Goal: Use online tool/utility: Utilize a website feature to perform a specific function

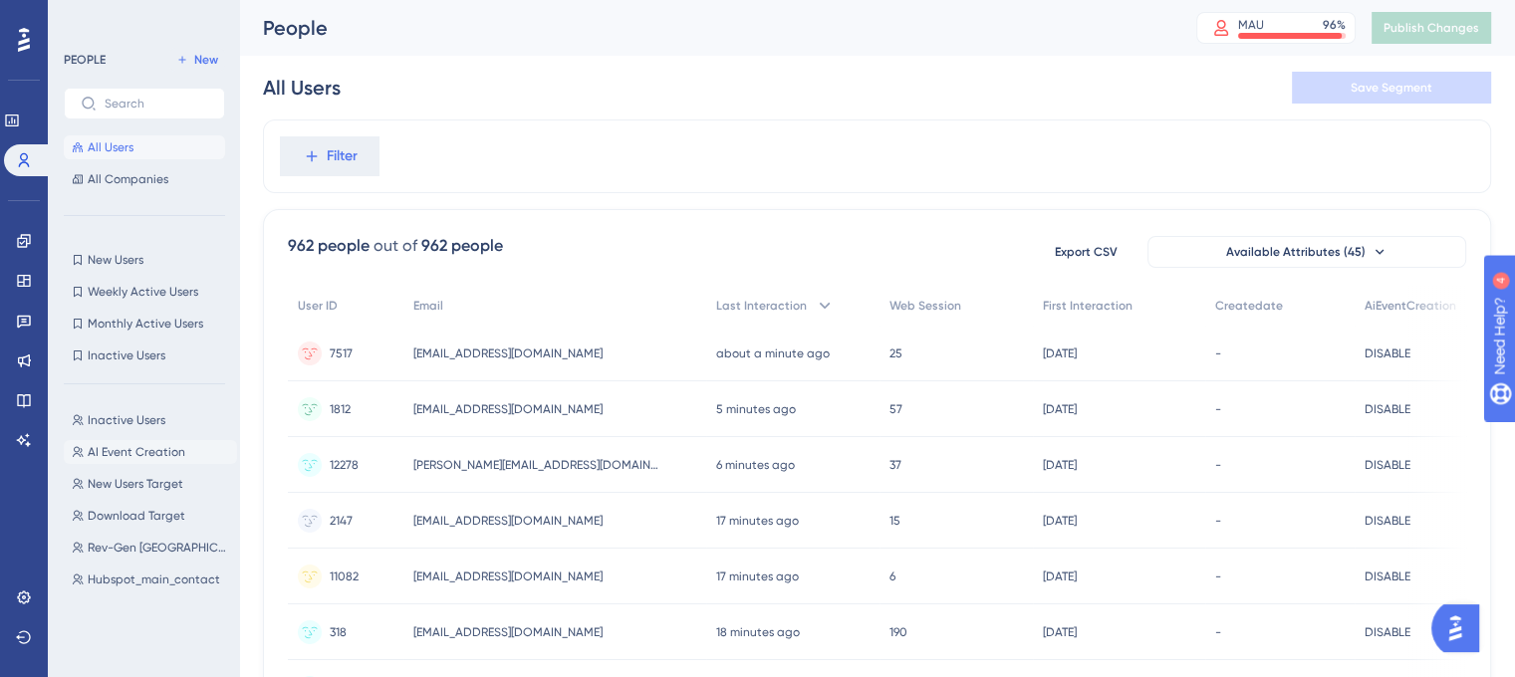
click at [138, 457] on span "AI Event Creation" at bounding box center [137, 452] width 98 height 16
click at [160, 453] on span "AI Event Creation" at bounding box center [137, 452] width 98 height 16
click at [128, 459] on span "AI Event Creation" at bounding box center [137, 452] width 98 height 16
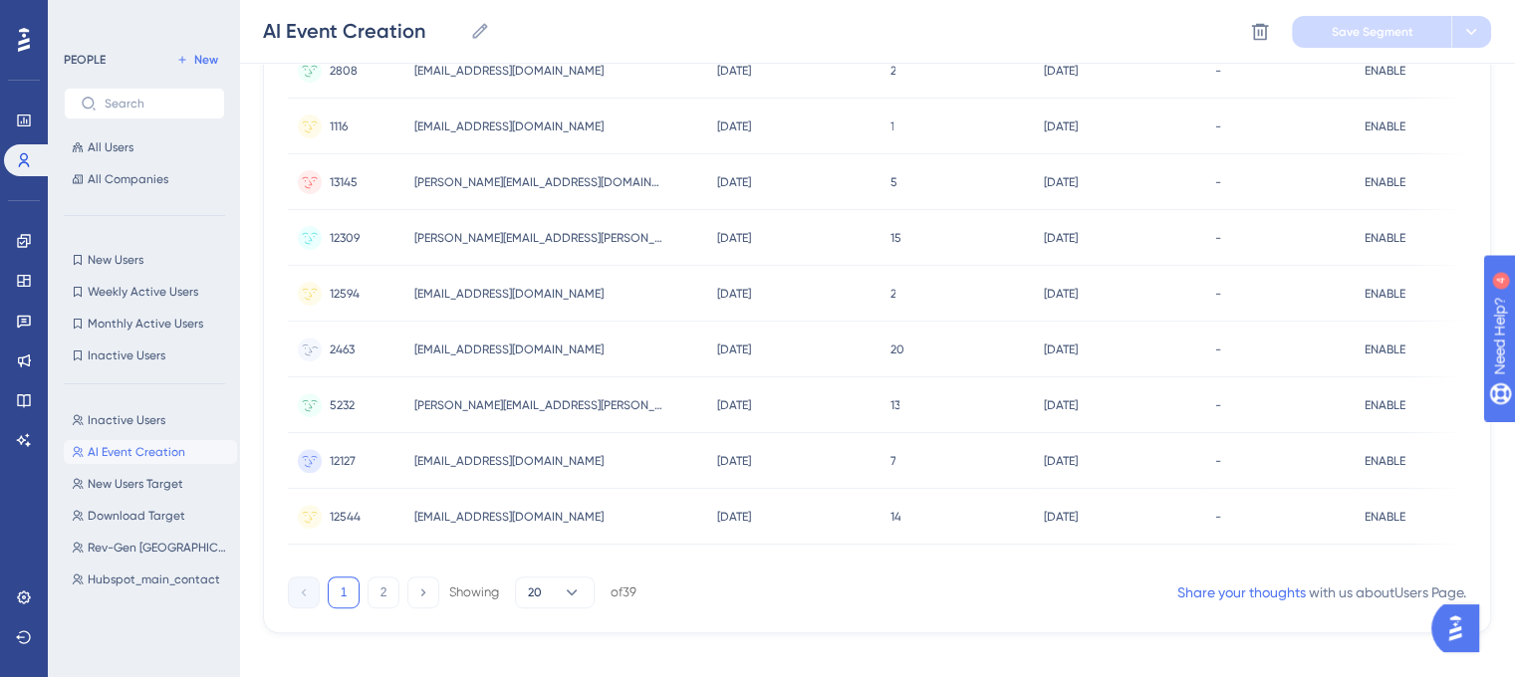
scroll to position [930, 0]
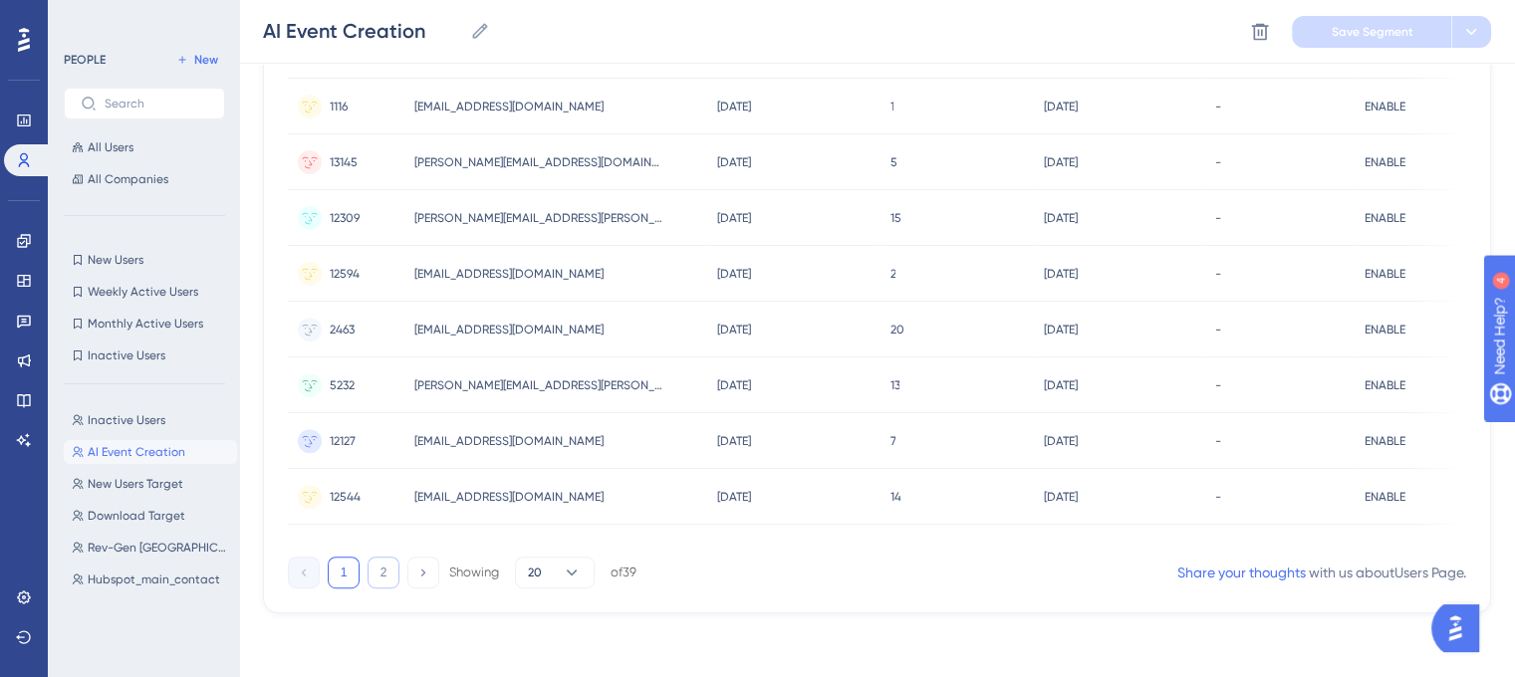
click at [374, 573] on button "2" at bounding box center [384, 573] width 32 height 32
click at [340, 569] on button "1" at bounding box center [344, 573] width 32 height 32
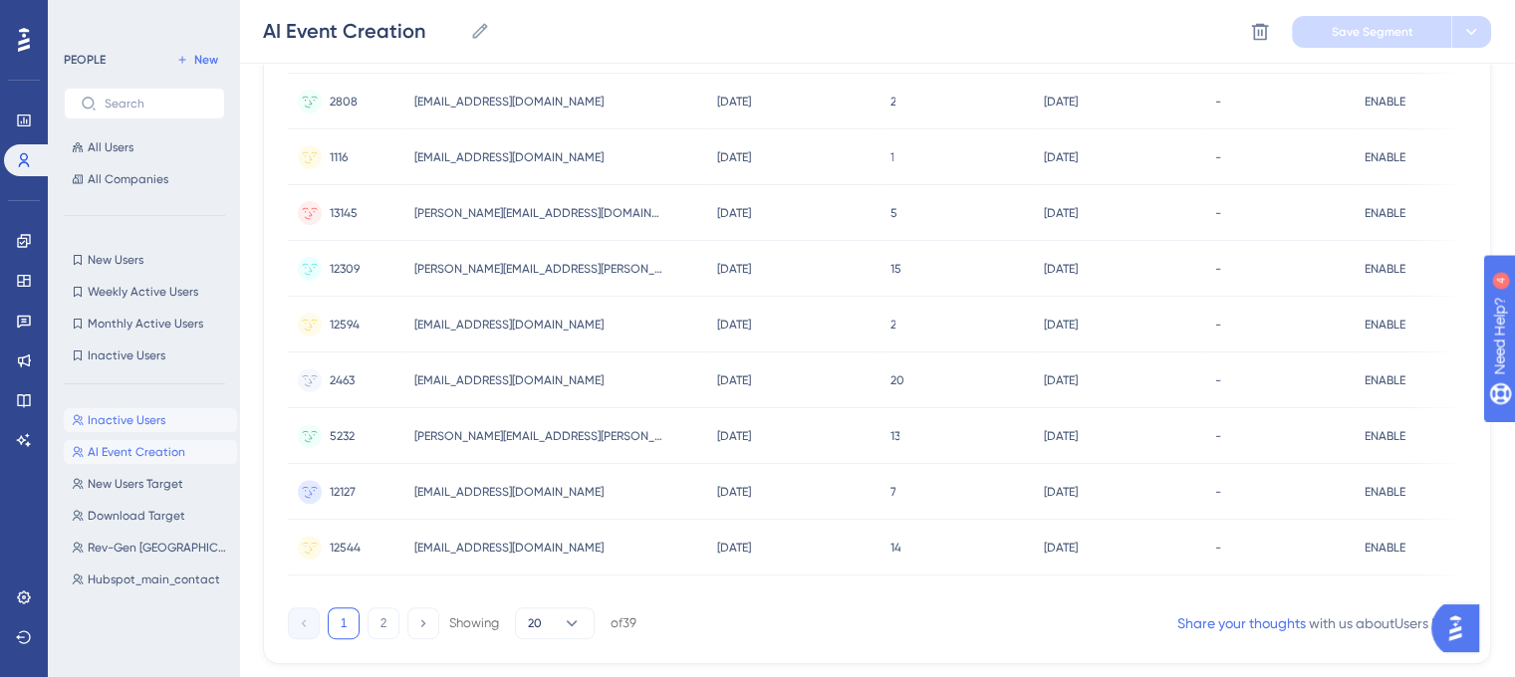
click at [138, 416] on span "Inactive Users" at bounding box center [127, 420] width 78 height 16
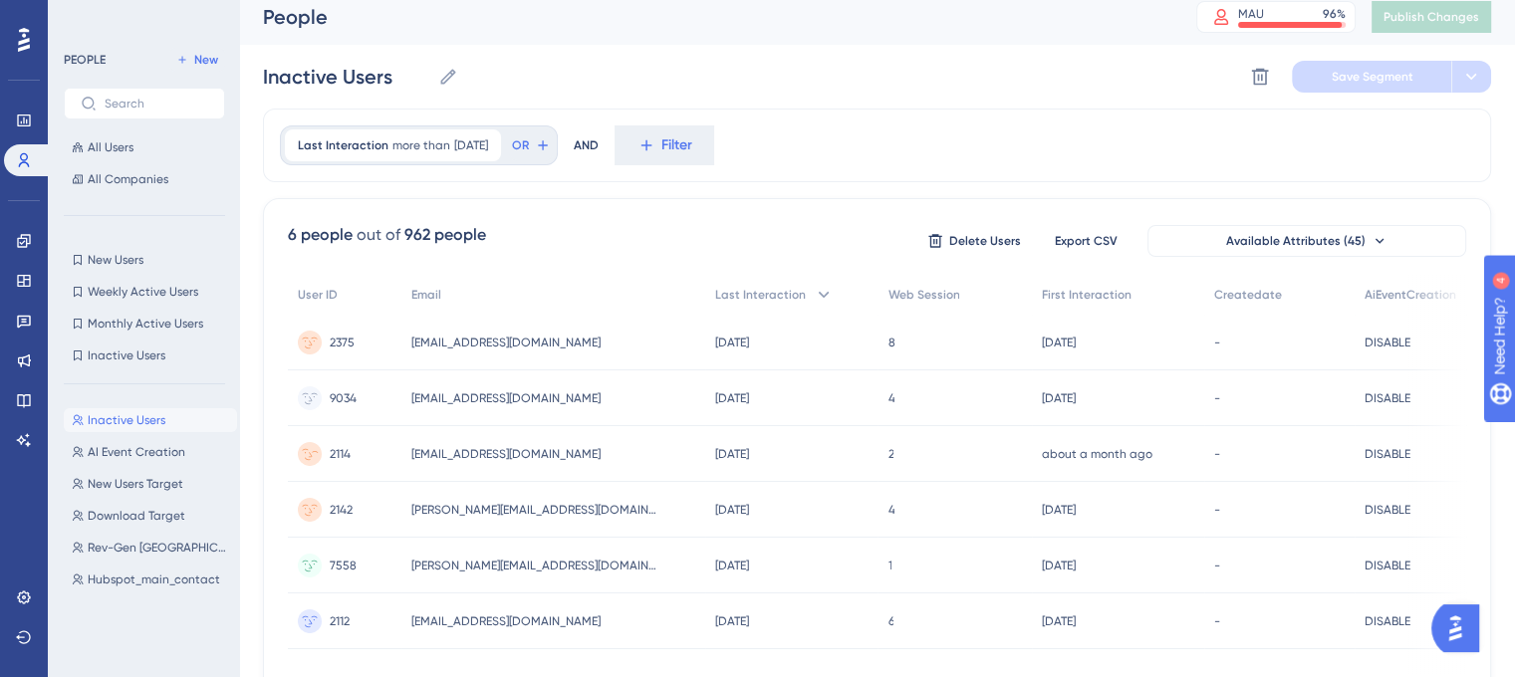
scroll to position [10, 0]
click at [976, 240] on span "Delete Users" at bounding box center [985, 242] width 72 height 16
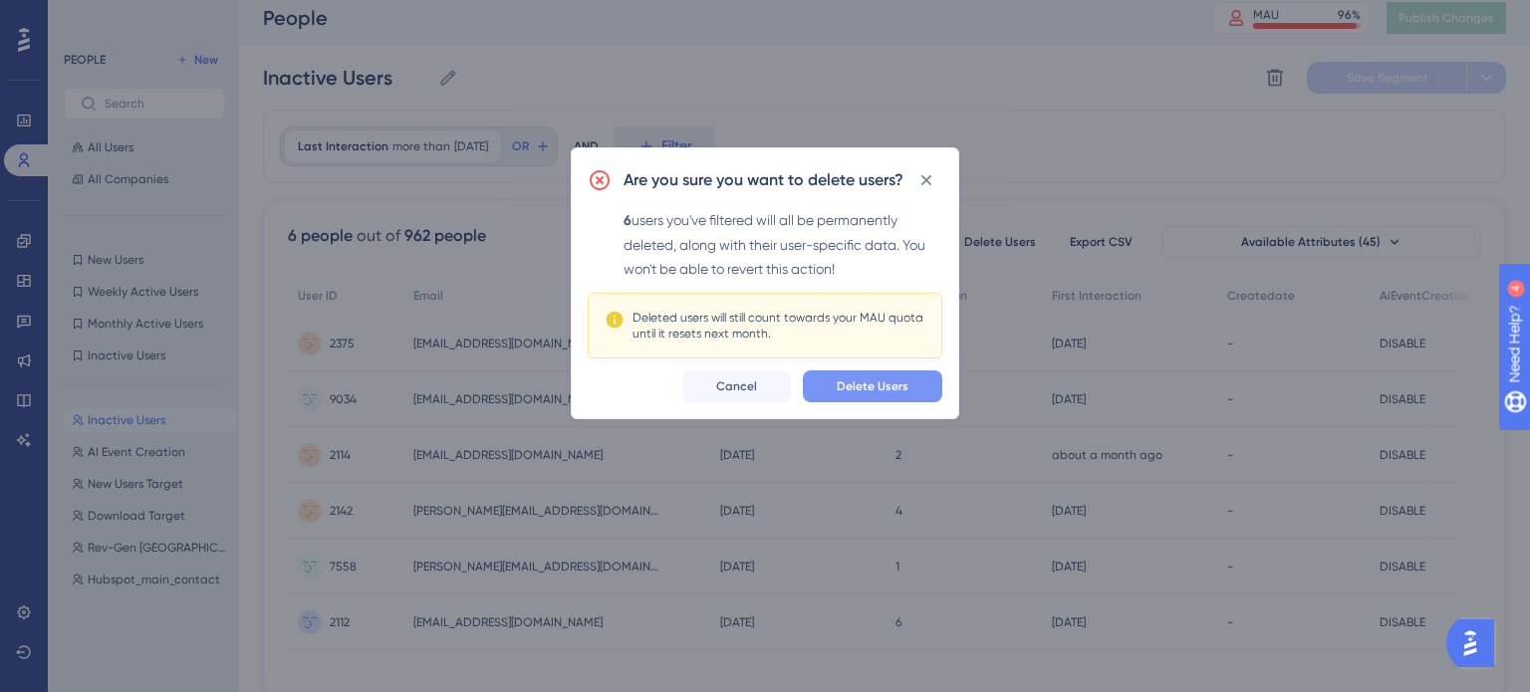
click at [869, 389] on span "Delete Users" at bounding box center [873, 387] width 72 height 16
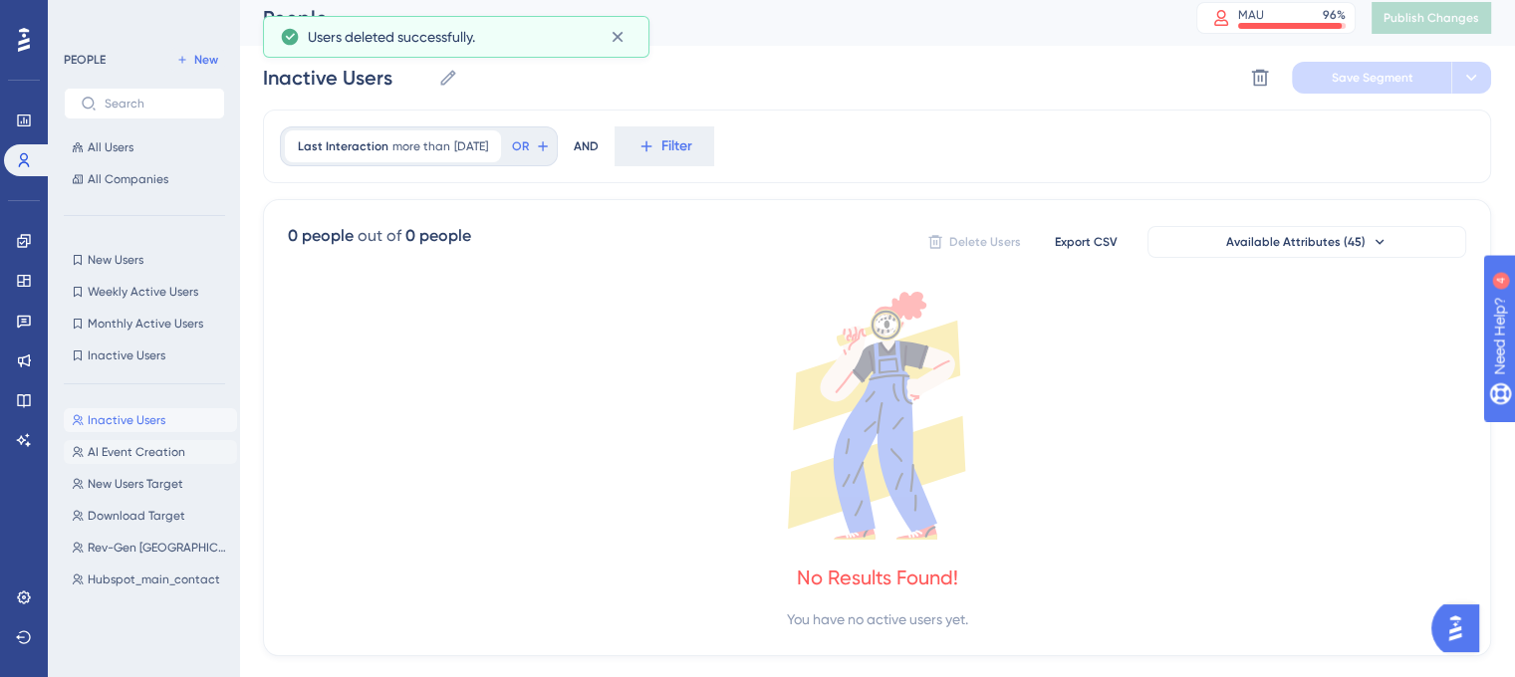
click at [153, 447] on span "AI Event Creation" at bounding box center [137, 452] width 98 height 16
type input "AI Event Creation"
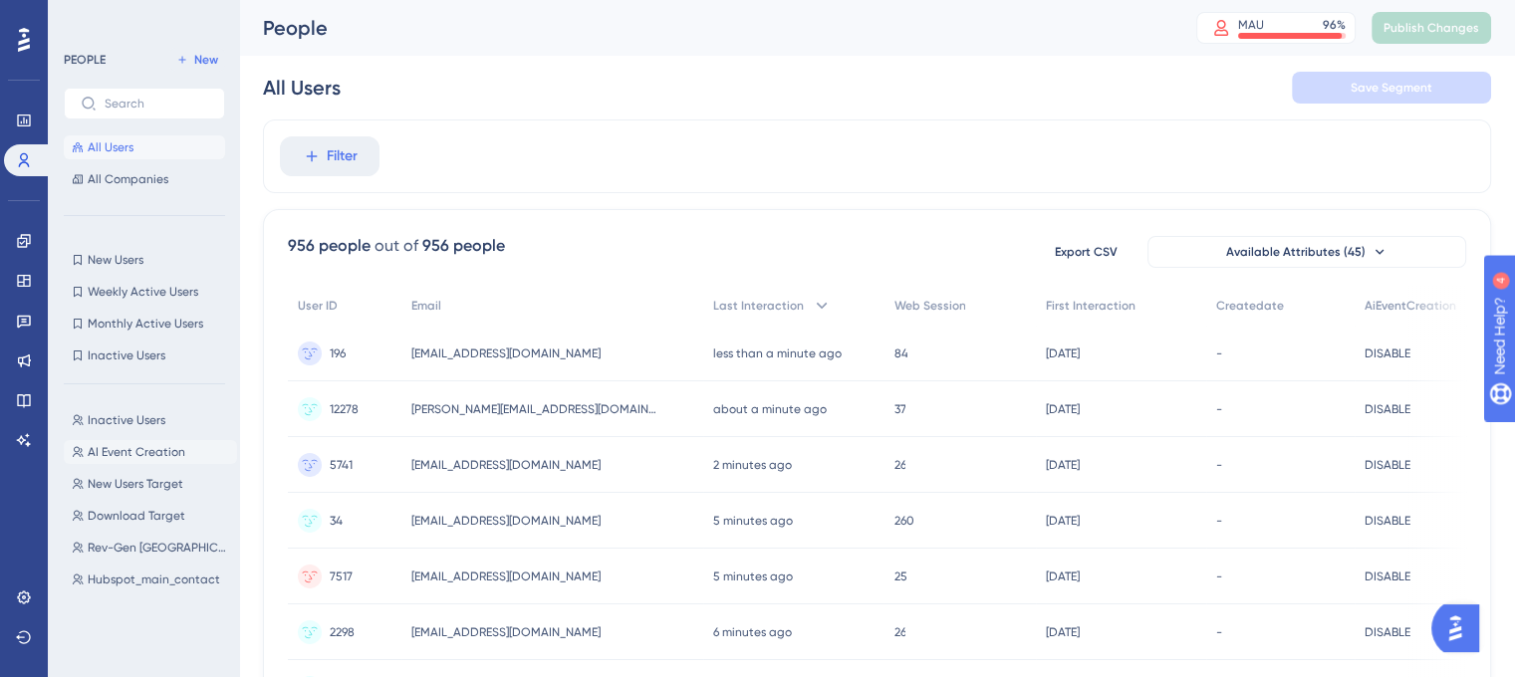
click at [126, 457] on span "AI Event Creation" at bounding box center [137, 452] width 98 height 16
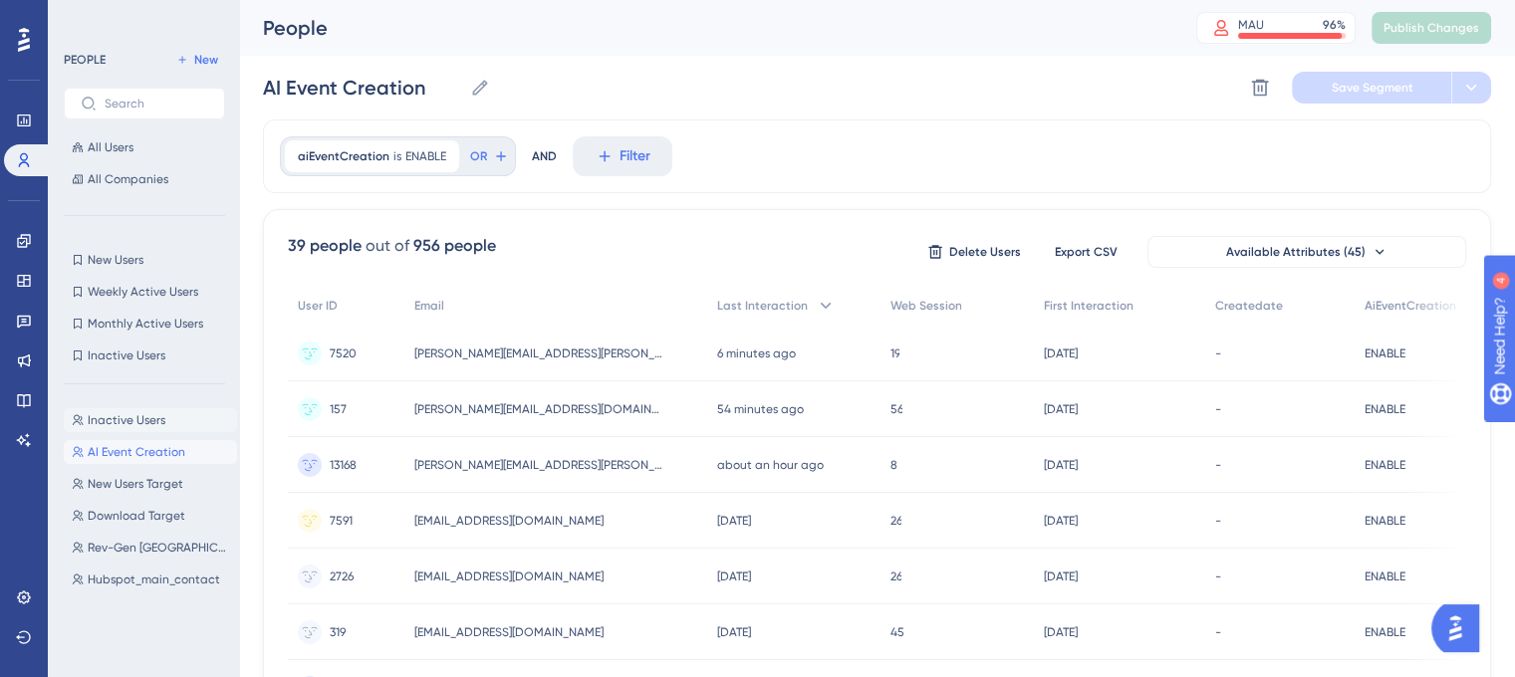
click at [134, 426] on span "Inactive Users" at bounding box center [127, 420] width 78 height 16
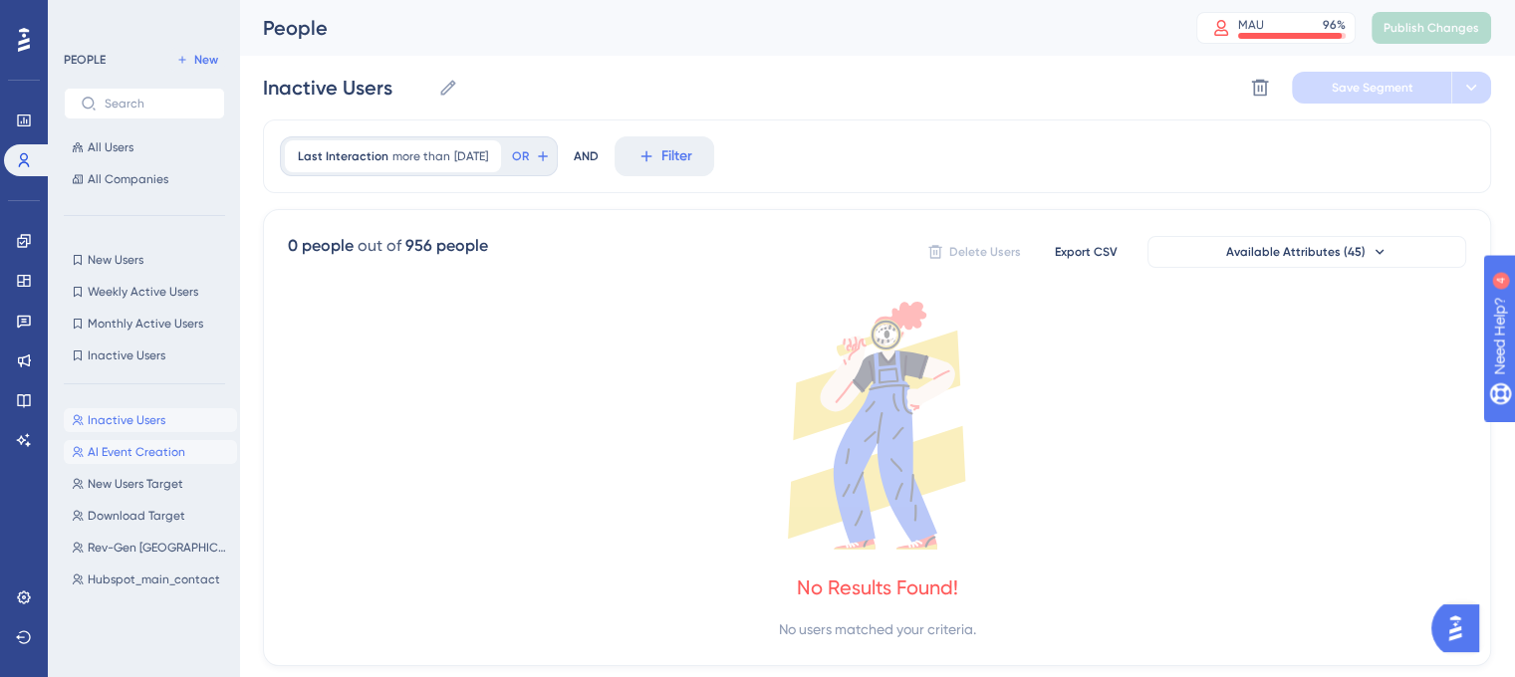
click at [132, 449] on span "AI Event Creation" at bounding box center [137, 452] width 98 height 16
type input "AI Event Creation"
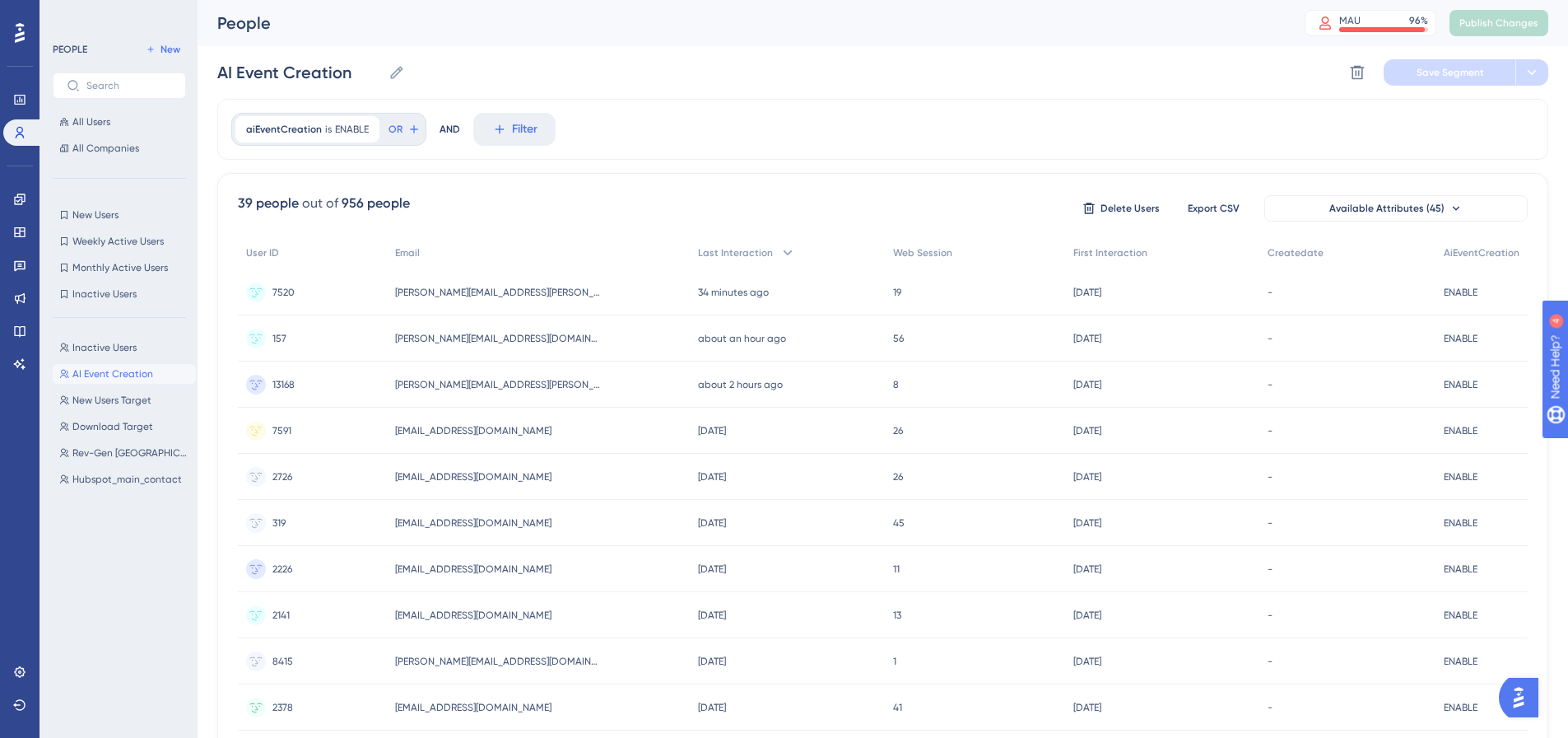
click at [130, 373] on span "AI Event Creation" at bounding box center [113, 374] width 81 height 13
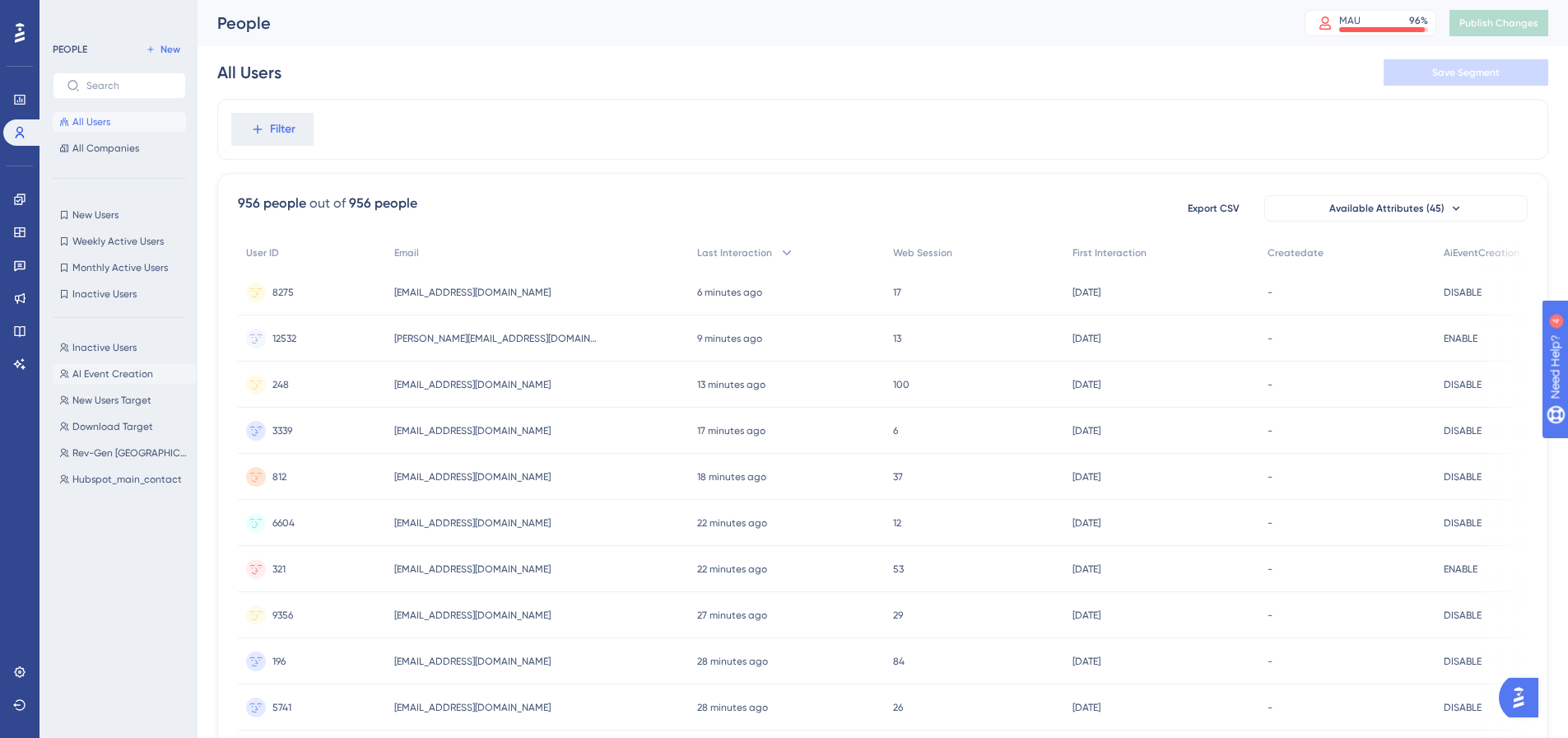
click at [129, 377] on span "AI Event Creation" at bounding box center [113, 374] width 81 height 13
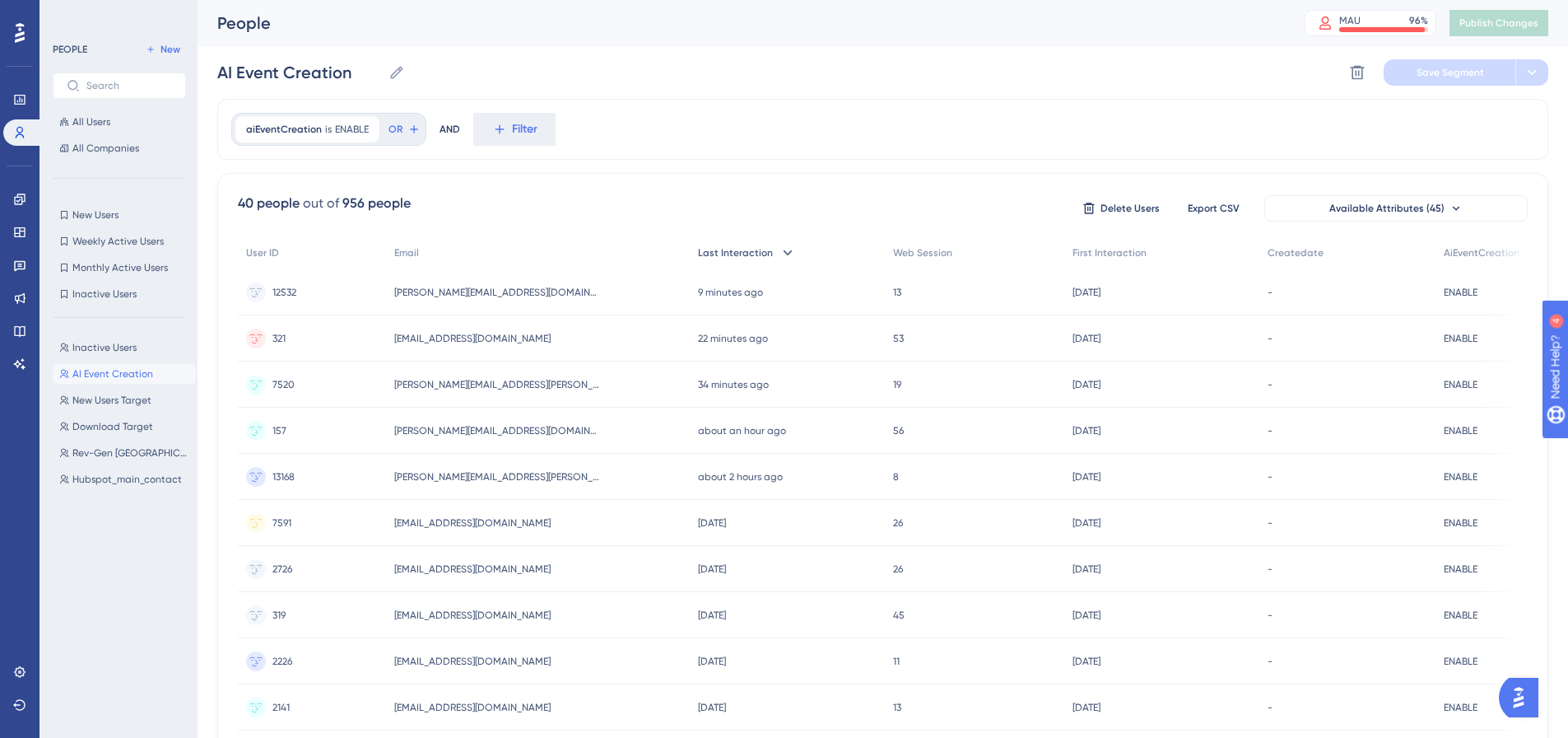
click at [728, 256] on span "Last Interaction" at bounding box center [735, 253] width 75 height 13
click at [728, 256] on span "Last Interaction" at bounding box center [736, 253] width 75 height 13
click at [126, 340] on span "Inactive Users" at bounding box center [105, 347] width 64 height 13
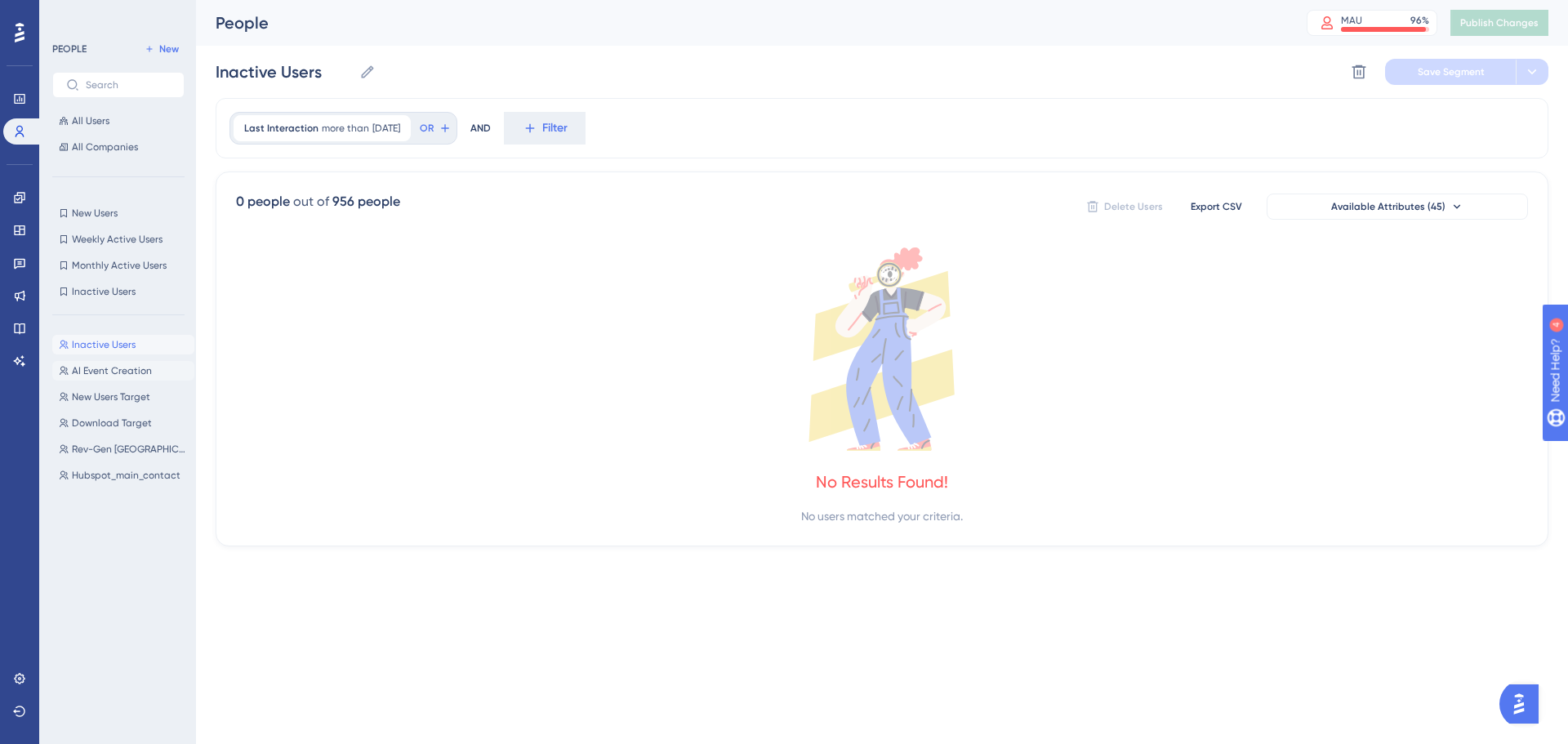
click at [115, 374] on span "AI Event Creation" at bounding box center [112, 370] width 80 height 13
type input "AI Event Creation"
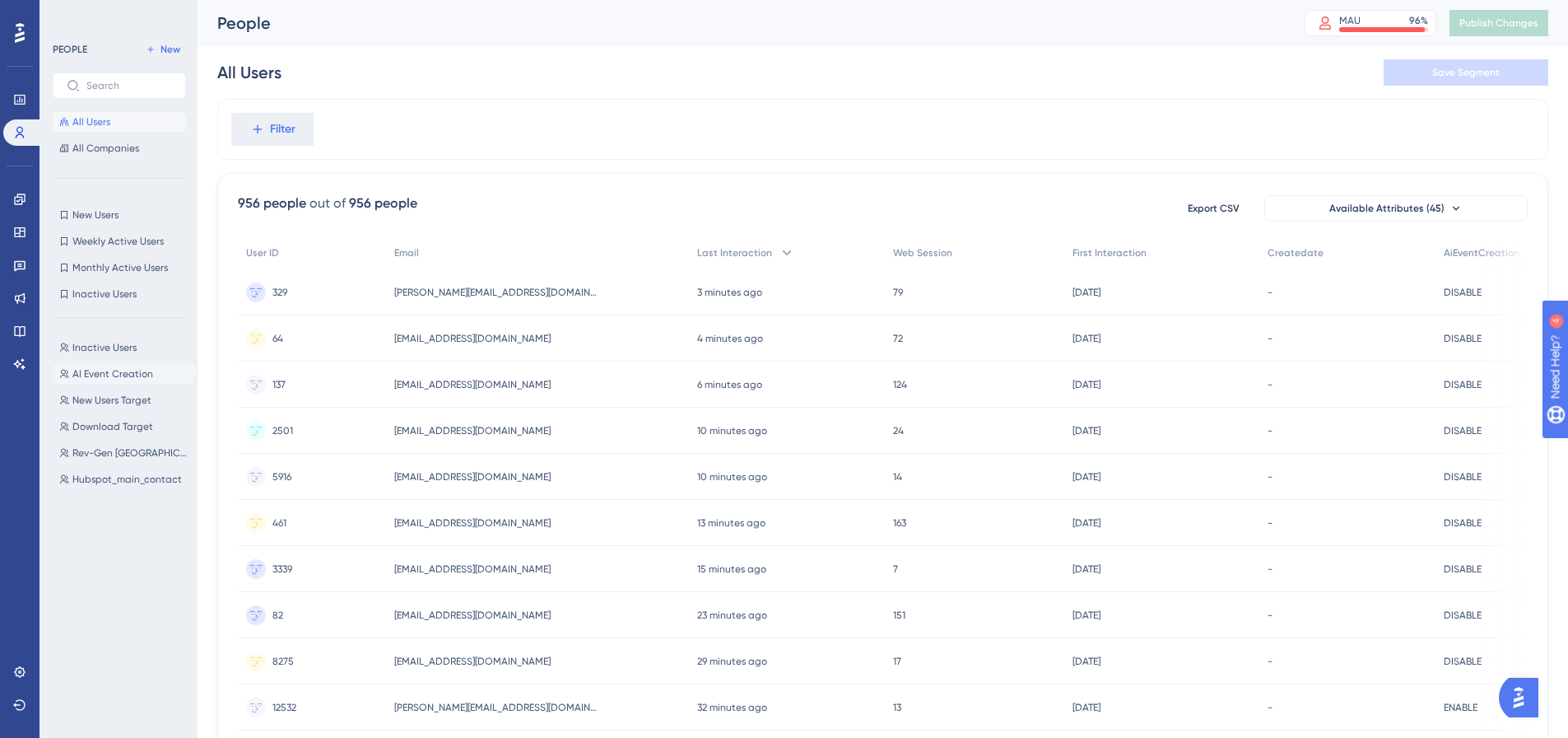
click at [97, 370] on span "AI Event Creation" at bounding box center [113, 374] width 81 height 13
